Goal: Task Accomplishment & Management: Manage account settings

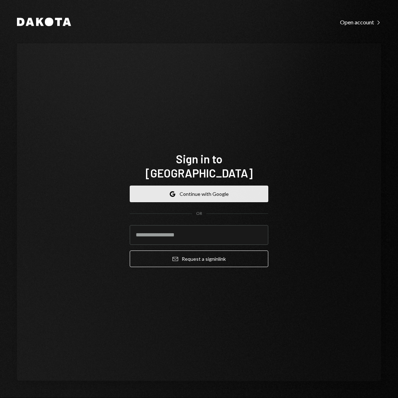
click at [232, 192] on button "Google Continue with Google" at bounding box center [199, 194] width 138 height 17
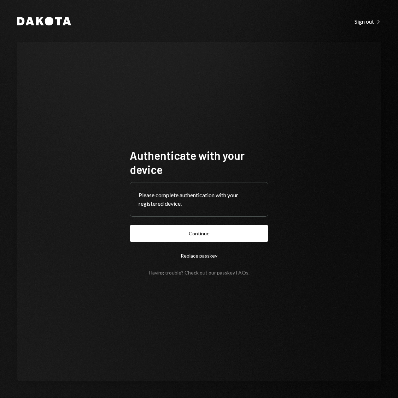
click at [216, 236] on button "Continue" at bounding box center [199, 233] width 138 height 17
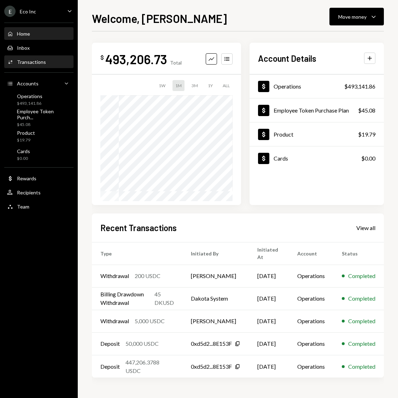
click at [29, 63] on div "Transactions" at bounding box center [31, 62] width 29 height 6
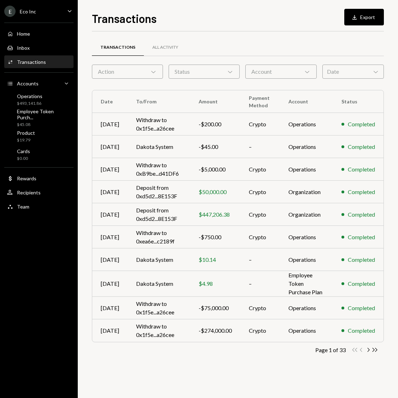
click at [345, 72] on div "Date Chevron Down" at bounding box center [352, 72] width 61 height 14
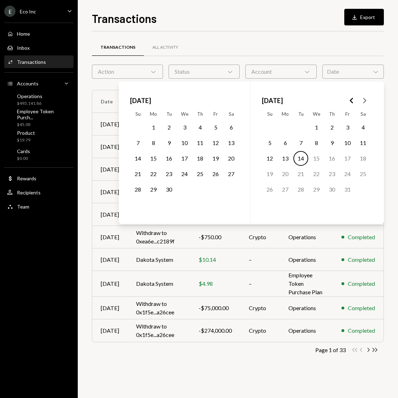
click at [153, 130] on button "1" at bounding box center [153, 127] width 15 height 15
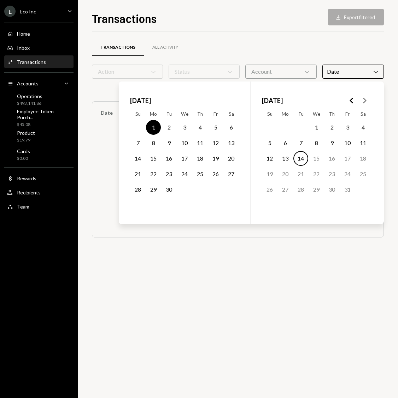
click at [170, 188] on button "30" at bounding box center [168, 189] width 15 height 15
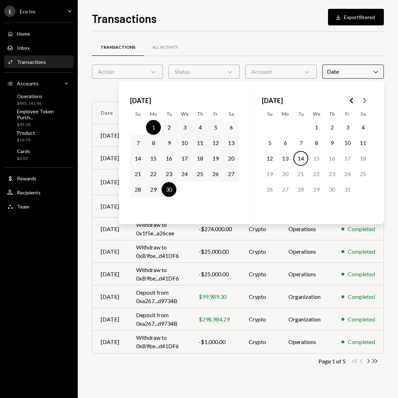
click at [269, 28] on div "Transactions Download Export filtered Transactions All Activity Action Chevron …" at bounding box center [238, 204] width 292 height 389
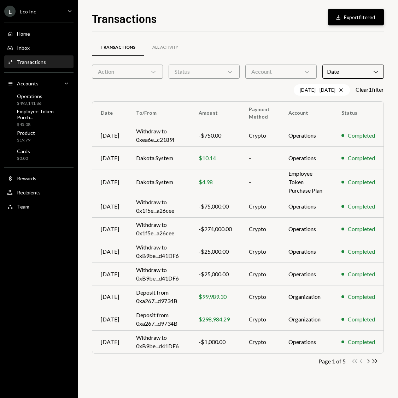
click at [365, 17] on button "Download Export filtered" at bounding box center [356, 17] width 56 height 17
